Goal: Information Seeking & Learning: Learn about a topic

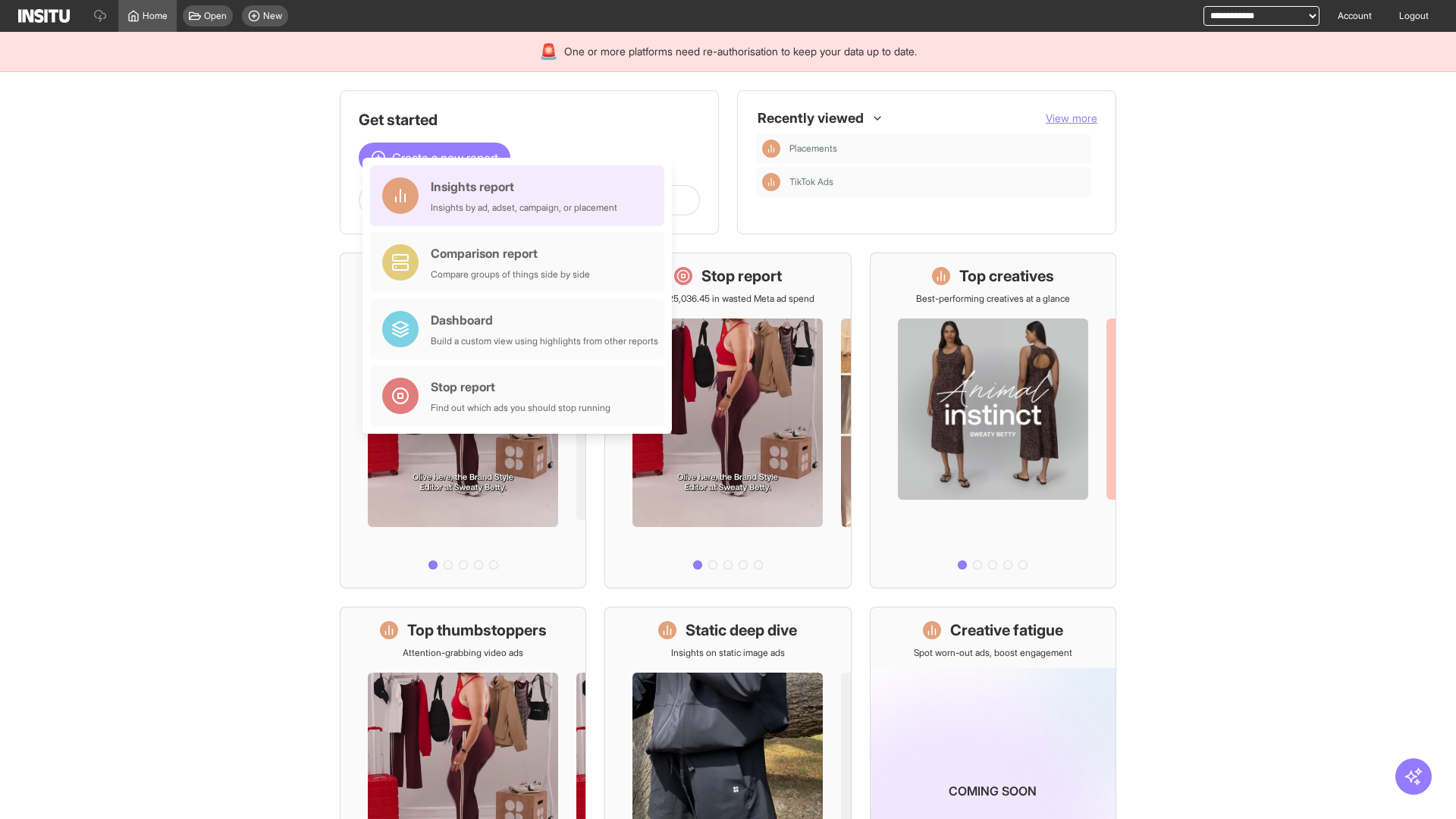
click at [521, 195] on div "Insights report Insights by ad, adset, campaign, or placement" at bounding box center [524, 195] width 186 height 36
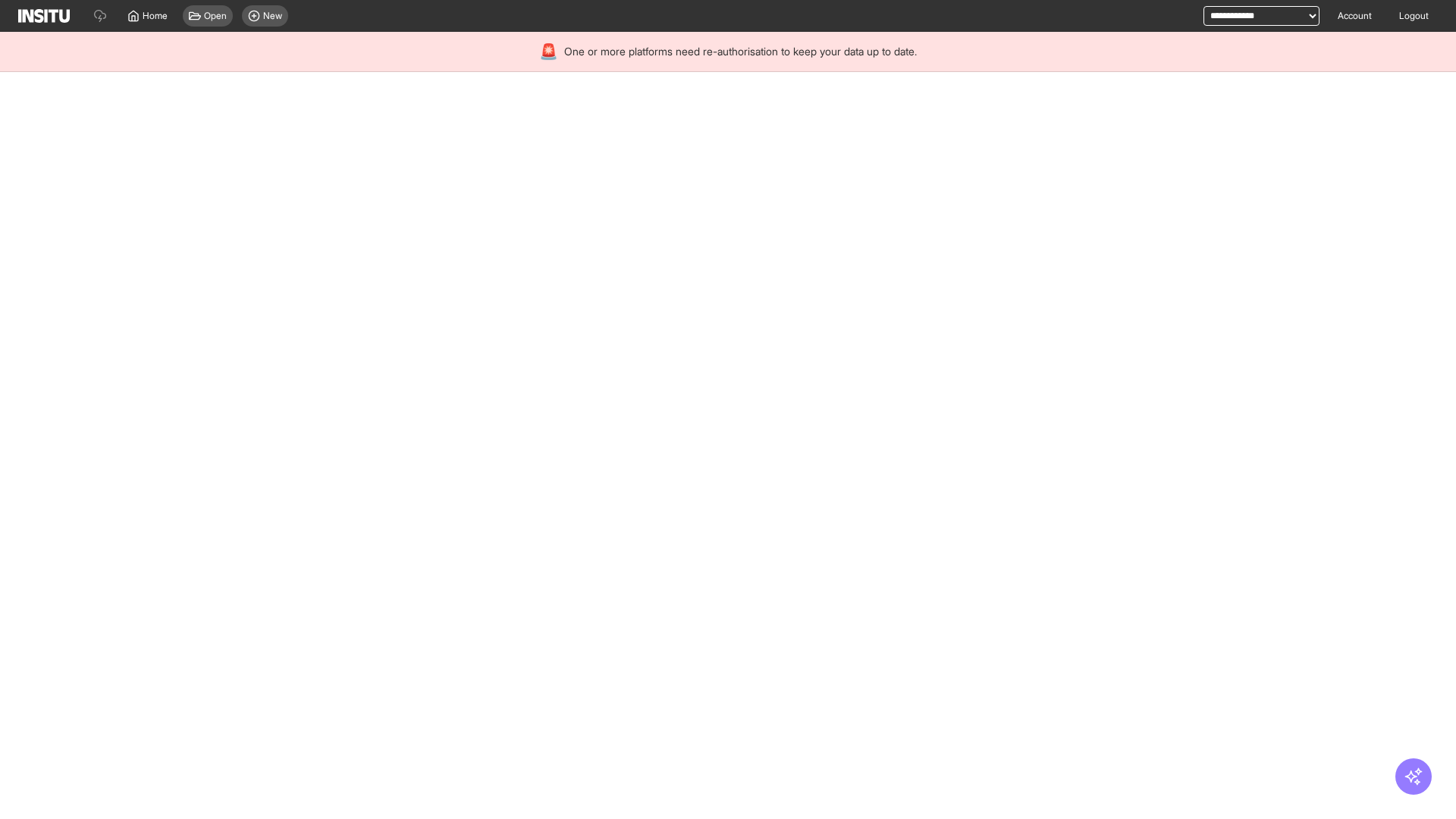
select select "**"
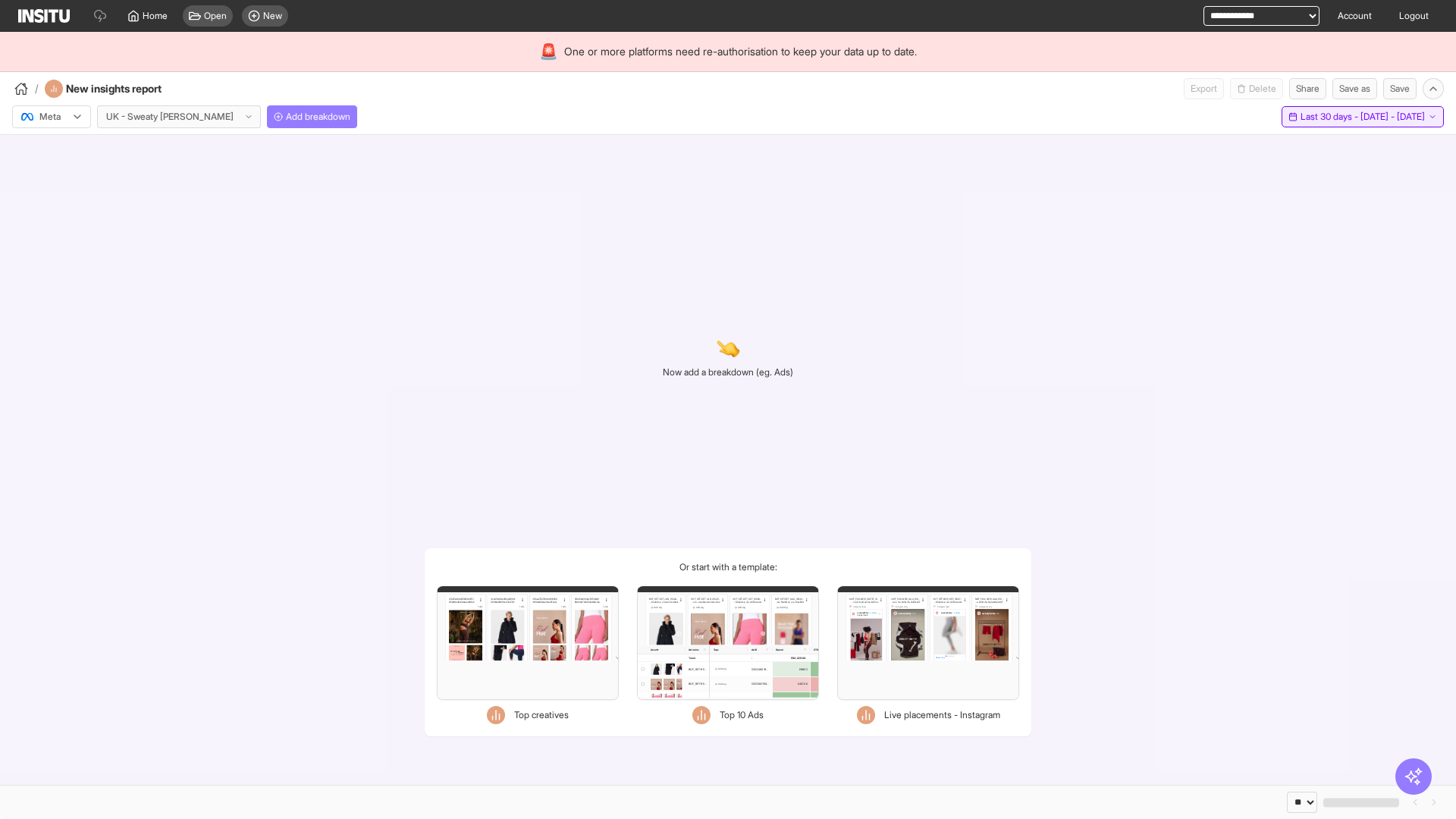
click at [1327, 117] on span "Last 30 days - [DATE] - [DATE]" at bounding box center [1363, 117] width 124 height 12
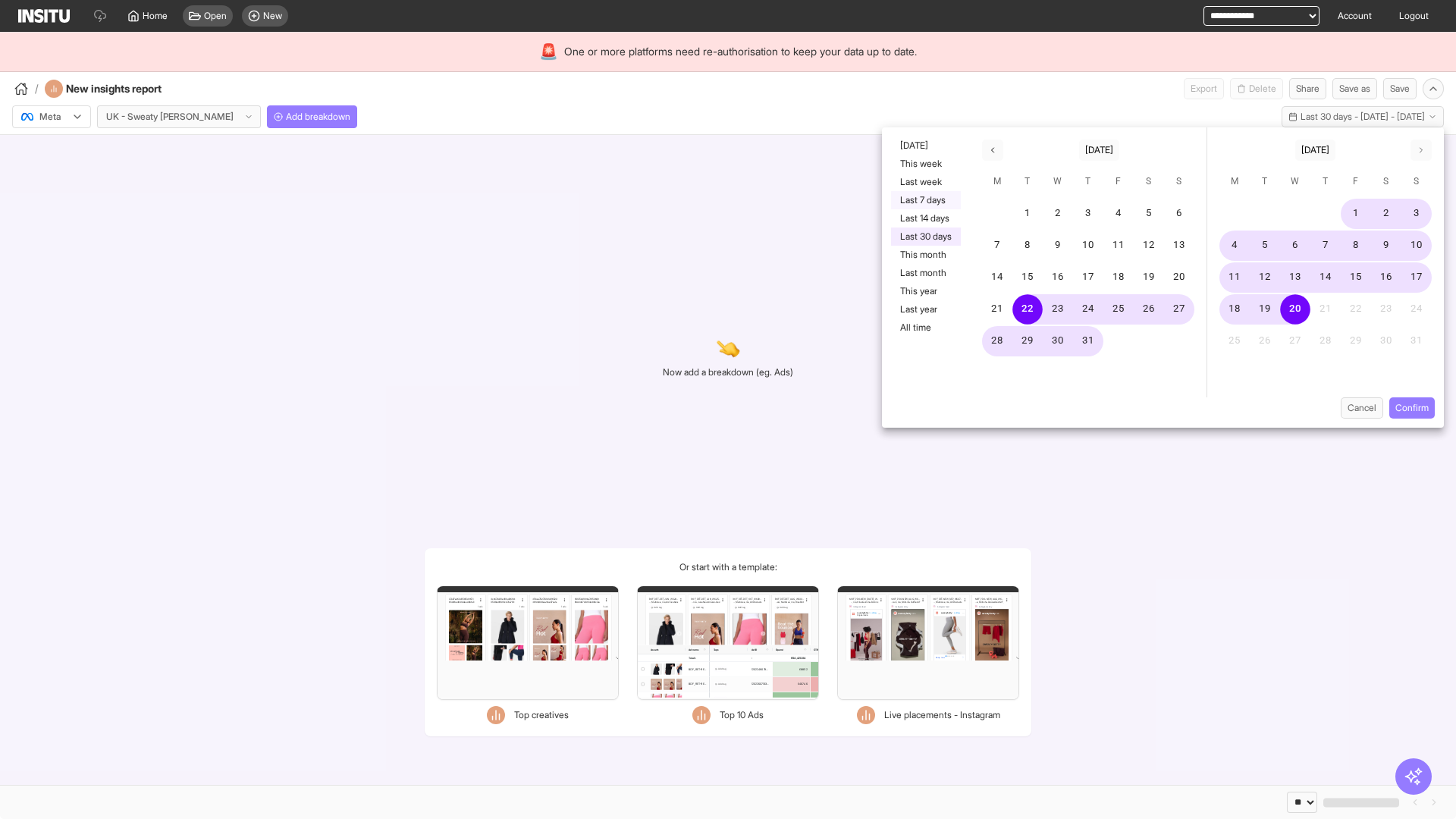
click at [924, 200] on button "Last 7 days" at bounding box center [926, 200] width 69 height 18
